Goal: Transaction & Acquisition: Purchase product/service

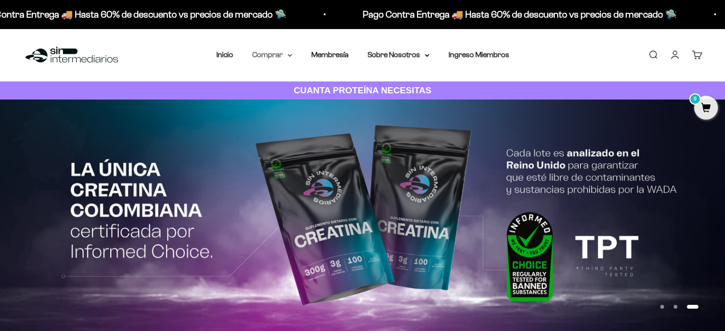
click at [289, 55] on icon at bounding box center [290, 55] width 4 height 2
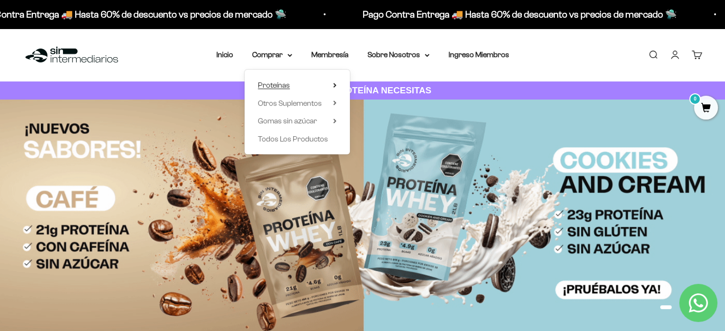
click at [287, 84] on span "Proteínas" at bounding box center [274, 85] width 32 height 8
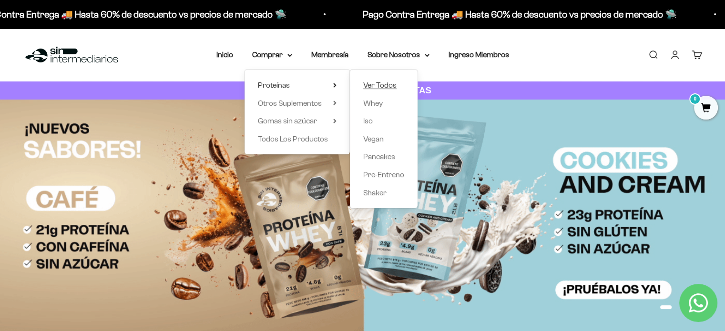
click at [373, 86] on span "Ver Todos" at bounding box center [379, 85] width 33 height 8
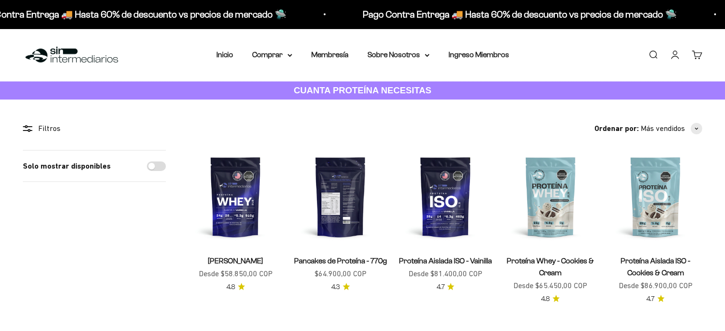
scroll to position [55, 0]
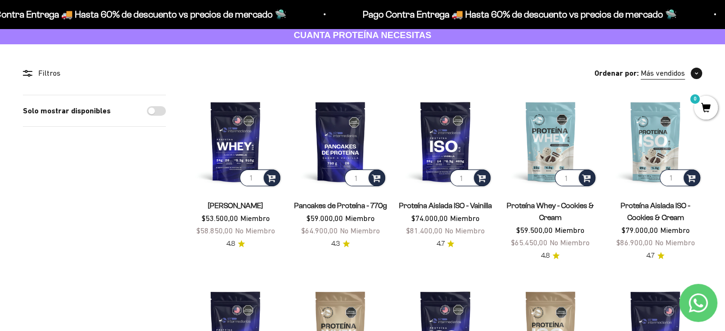
click at [686, 78] on button "Más vendidos" at bounding box center [672, 73] width 62 height 12
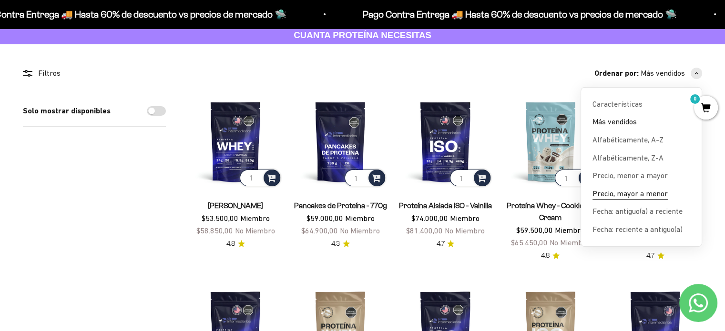
click at [638, 193] on span "Precio, mayor a menor" at bounding box center [630, 194] width 75 height 12
